Goal: Check status: Check status

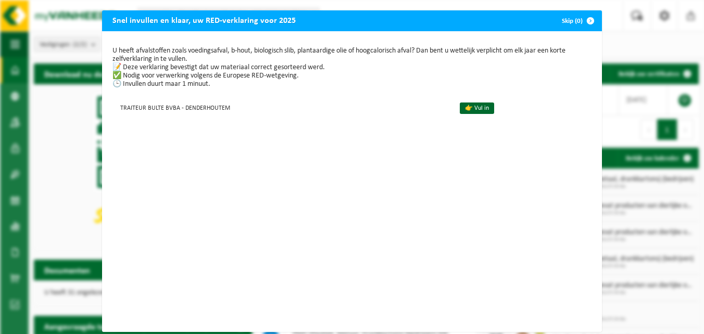
click at [587, 17] on span "button" at bounding box center [590, 20] width 21 height 21
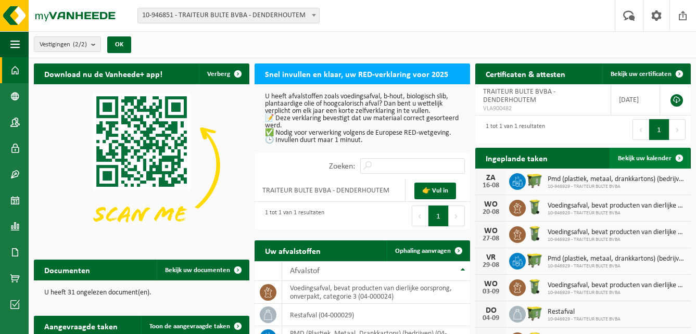
click at [680, 156] on span at bounding box center [679, 158] width 21 height 21
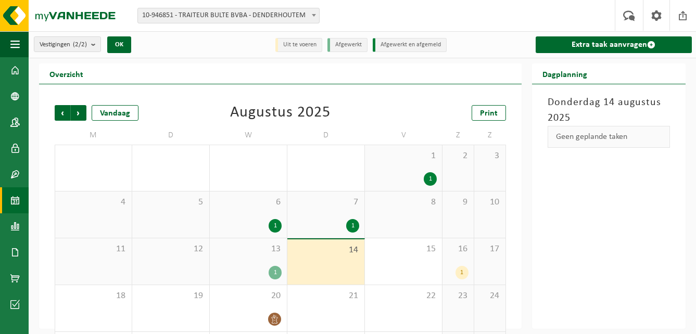
click at [463, 262] on div "16 1" at bounding box center [457, 261] width 31 height 46
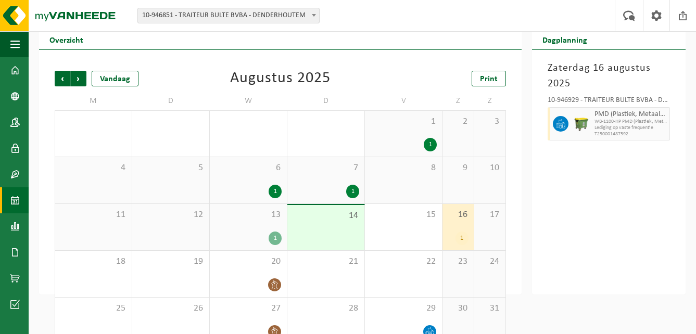
scroll to position [52, 0]
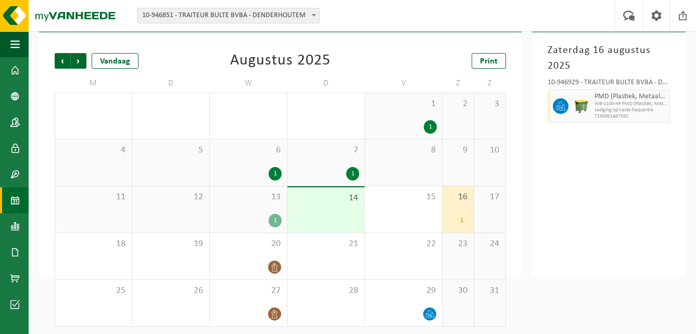
click at [271, 211] on div "13 1" at bounding box center [248, 209] width 77 height 46
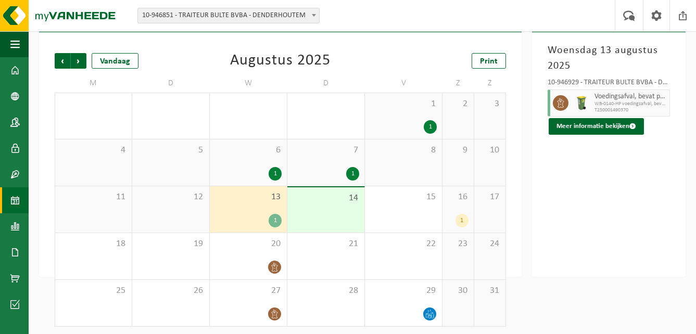
click at [463, 214] on div "1" at bounding box center [461, 221] width 13 height 14
